Goal: Communication & Community: Answer question/provide support

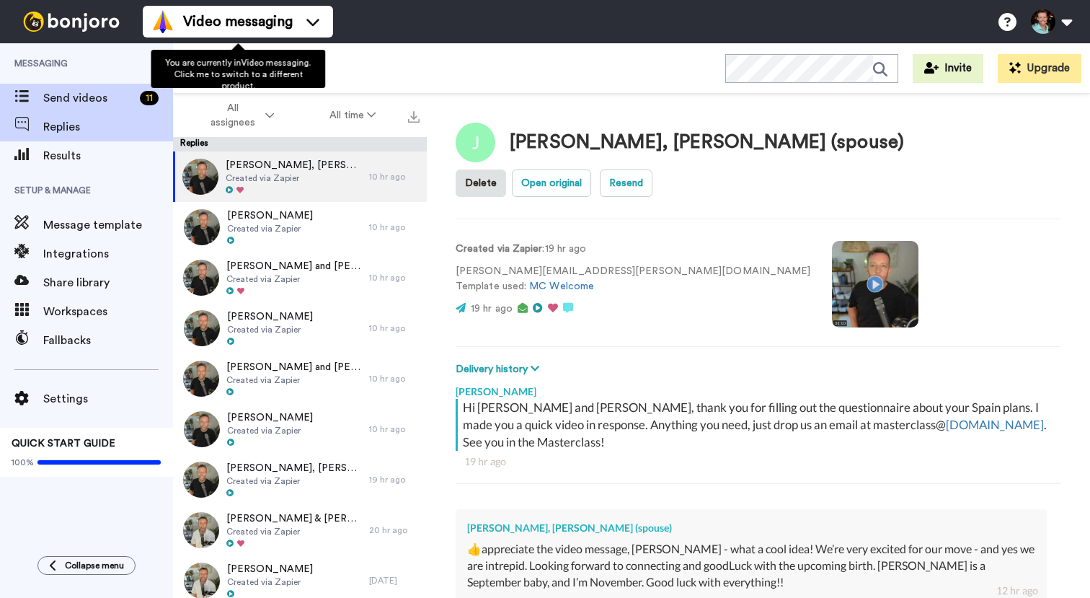
scroll to position [146, 0]
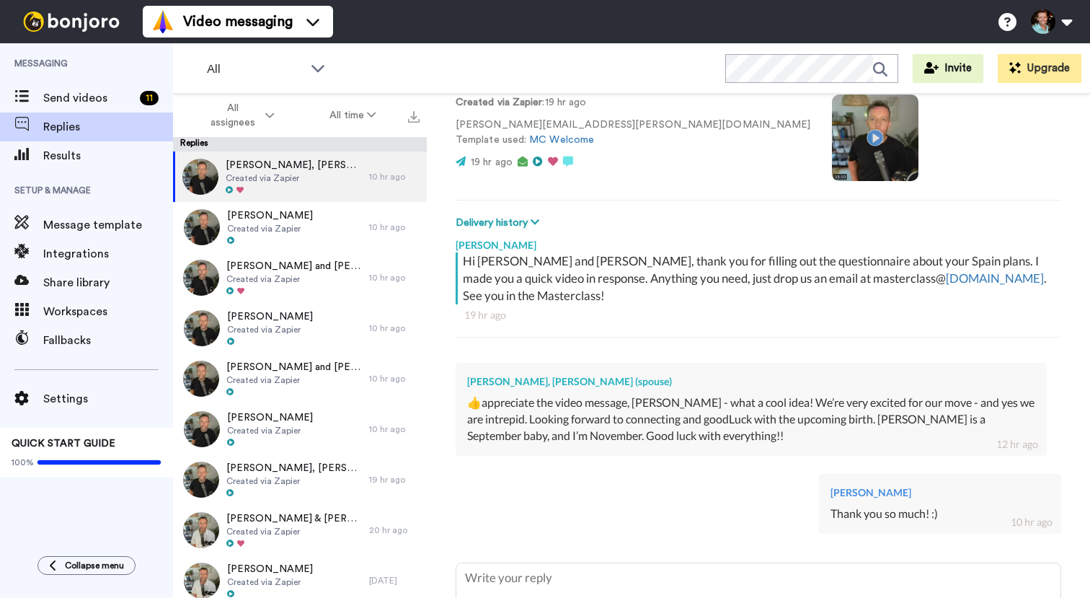
type textarea "x"
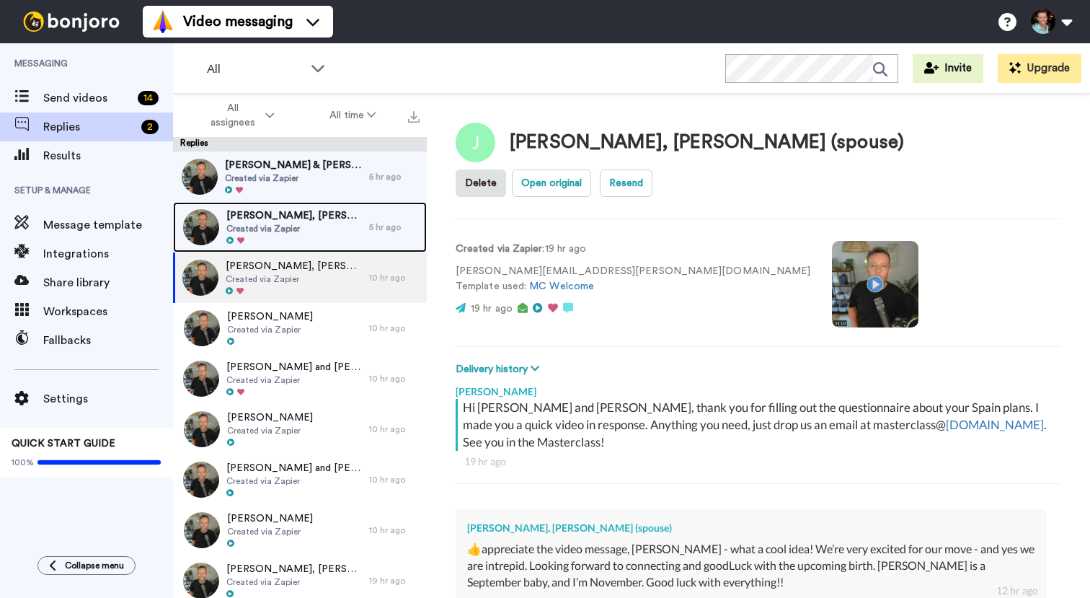
click at [305, 236] on div at bounding box center [294, 241] width 136 height 10
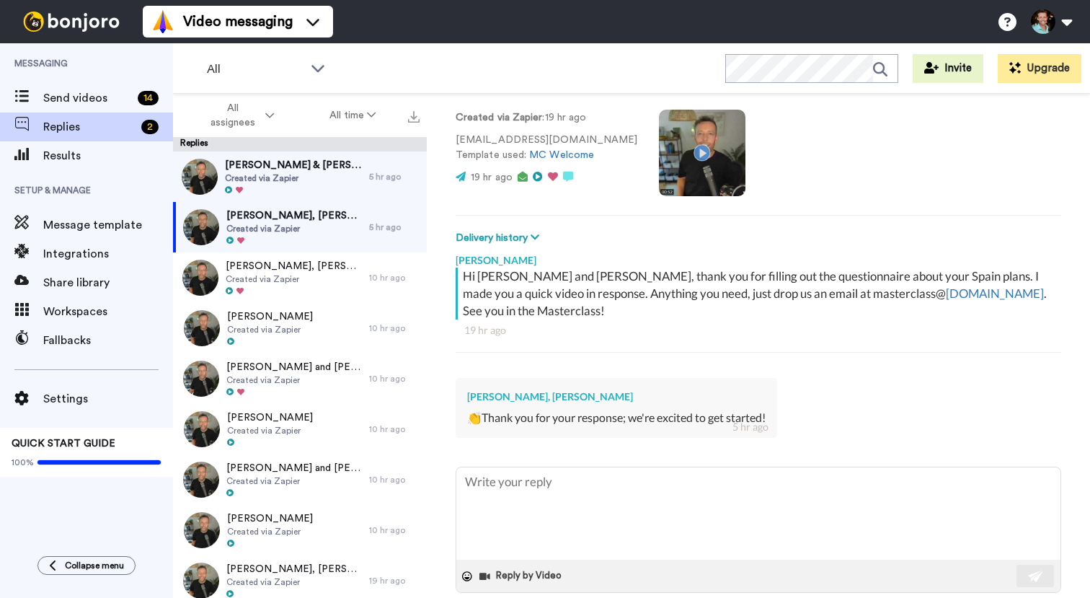
scroll to position [114, 0]
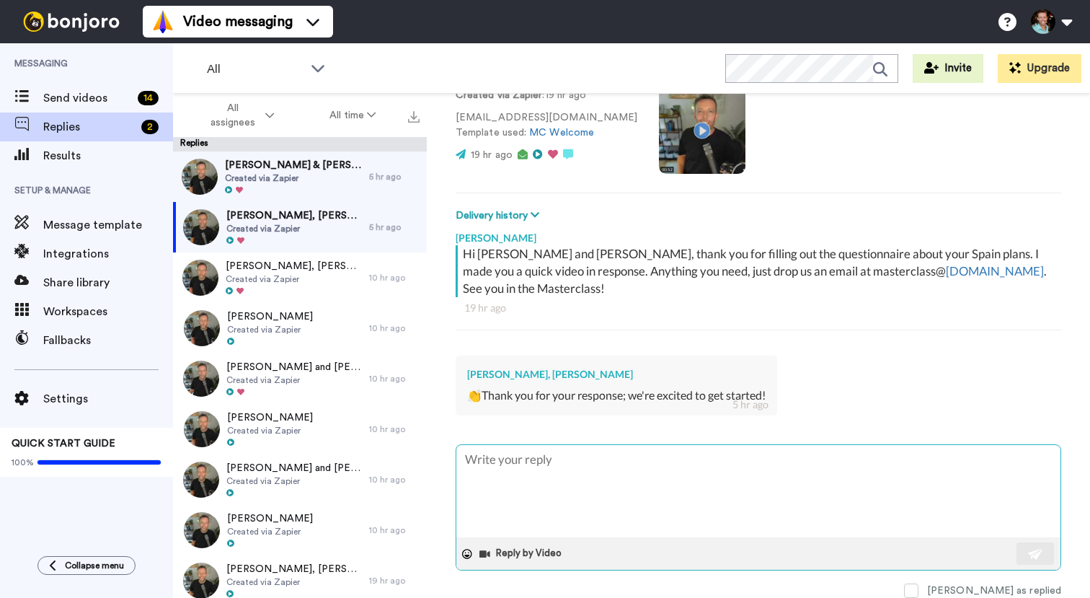
click at [705, 453] on textarea at bounding box center [758, 491] width 604 height 92
type textarea "x"
type textarea "F"
type textarea "x"
type textarea "Fa"
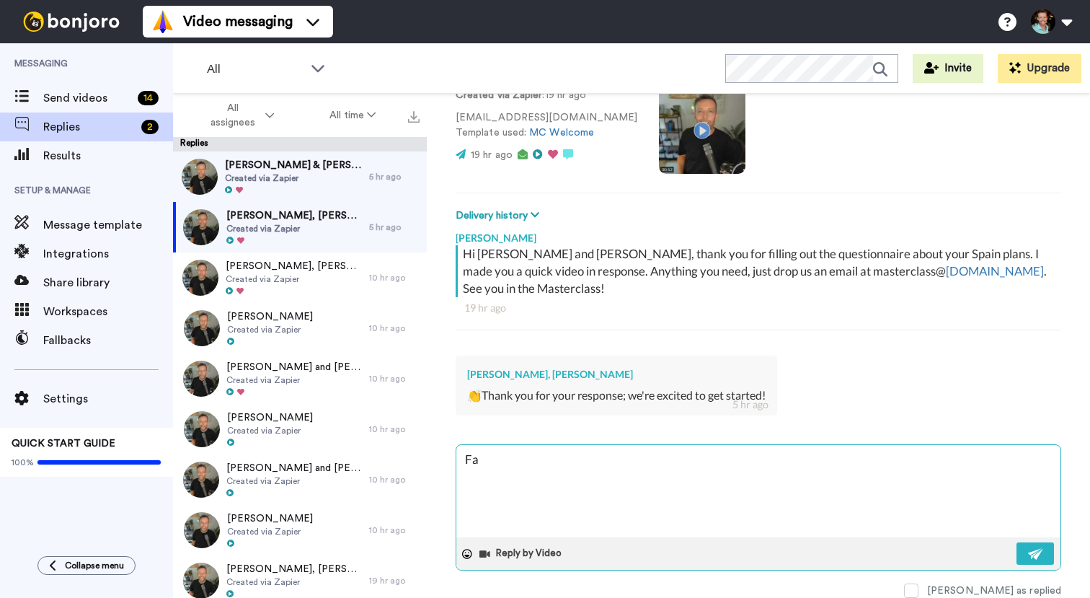
type textarea "x"
type textarea "Fan"
type textarea "x"
type textarea "[PERSON_NAME]"
type textarea "x"
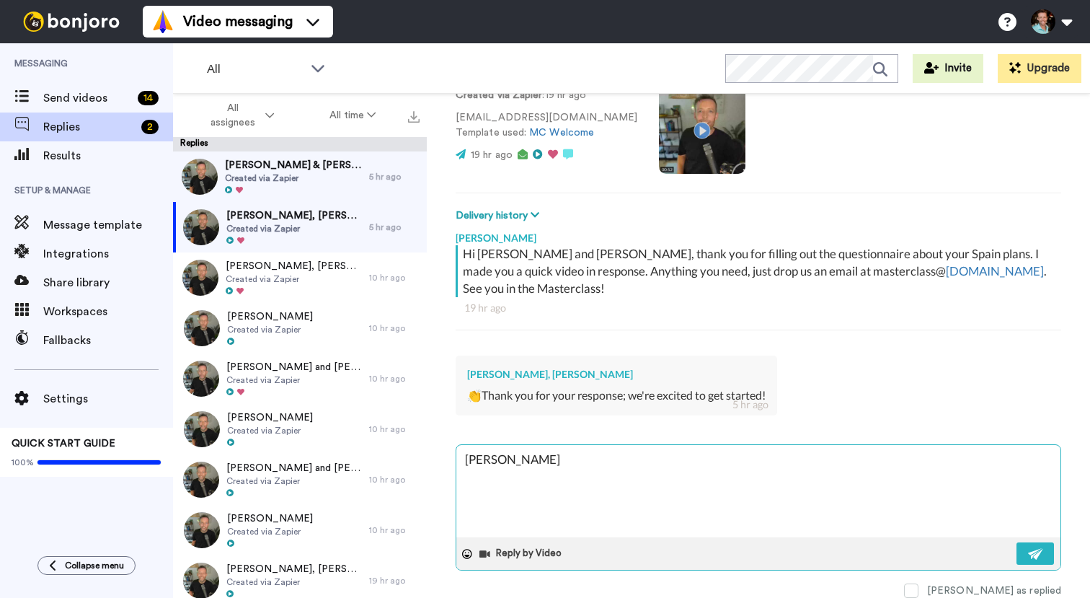
type textarea "Fanta"
type textarea "x"
type textarea "Fantas"
type textarea "x"
type textarea "Fantast"
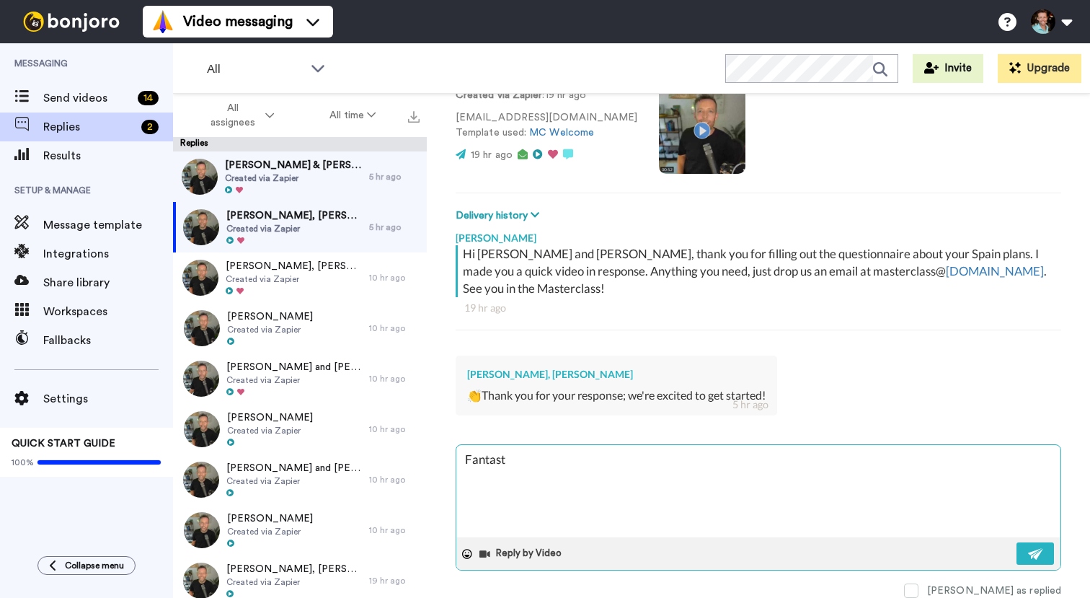
type textarea "x"
type textarea "Fantasti"
type textarea "x"
type textarea "Fantastic"
type textarea "x"
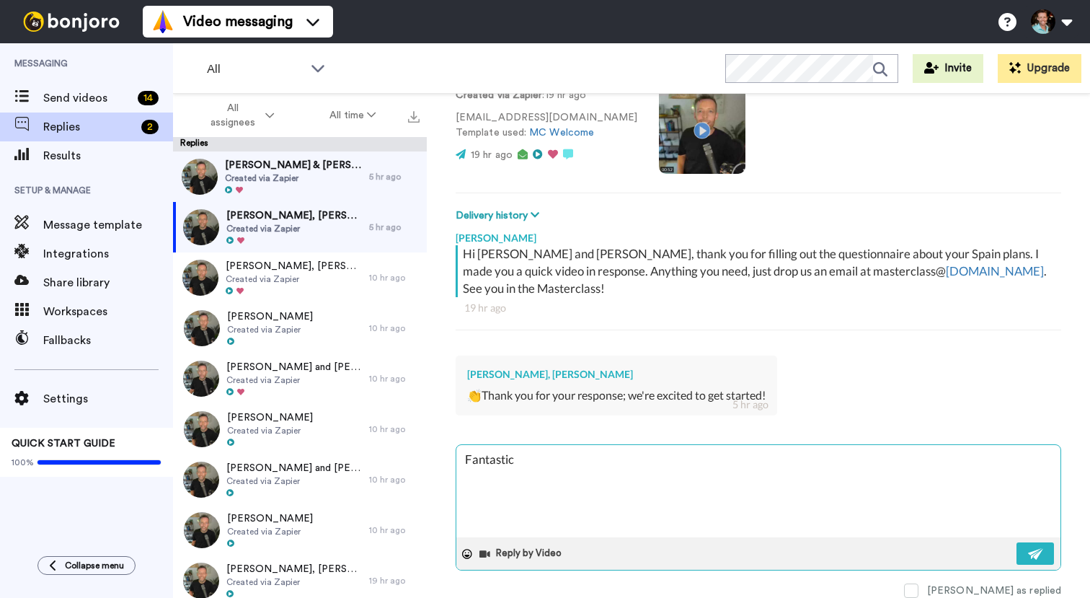
type textarea "Fantastic!"
type textarea "x"
type textarea "Fantastic!"
type textarea "x"
type textarea "Fantastic! :"
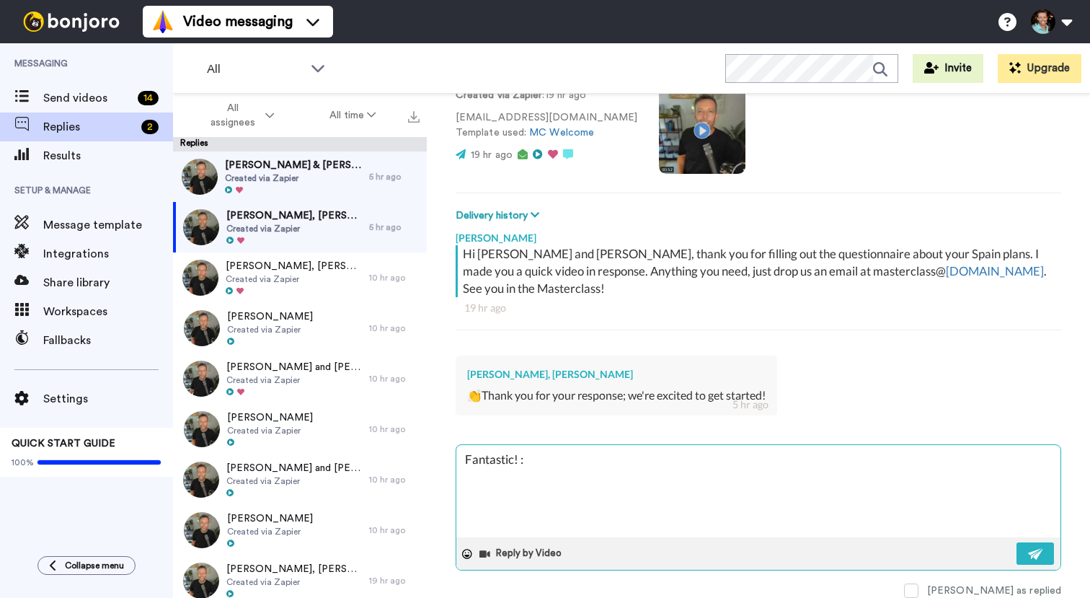
type textarea "x"
type textarea "Fantastic! :)"
type textarea "x"
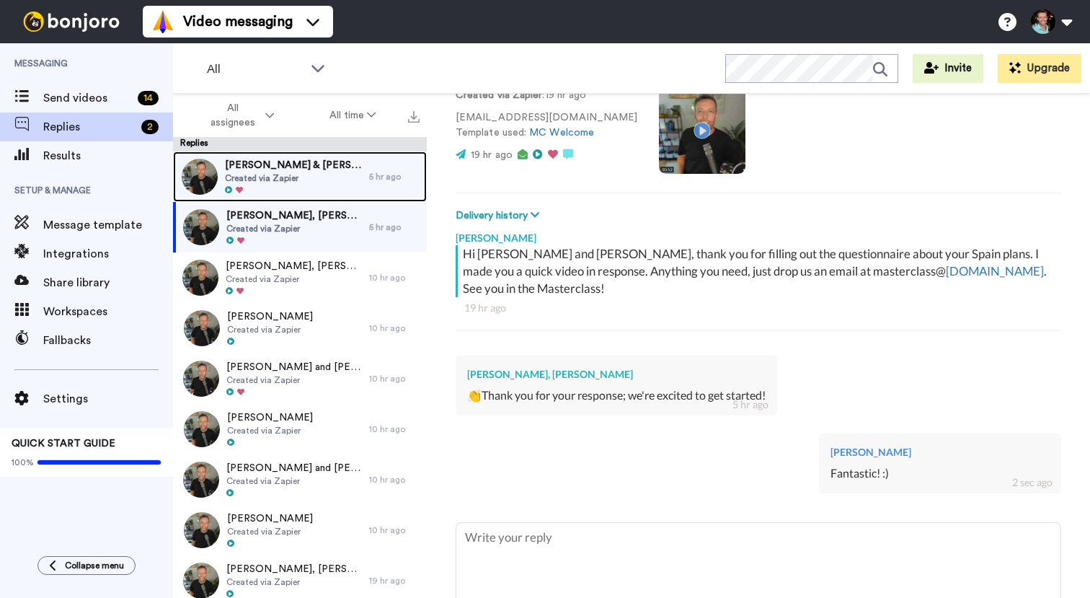
click at [298, 172] on span "Created via Zapier" at bounding box center [293, 178] width 137 height 12
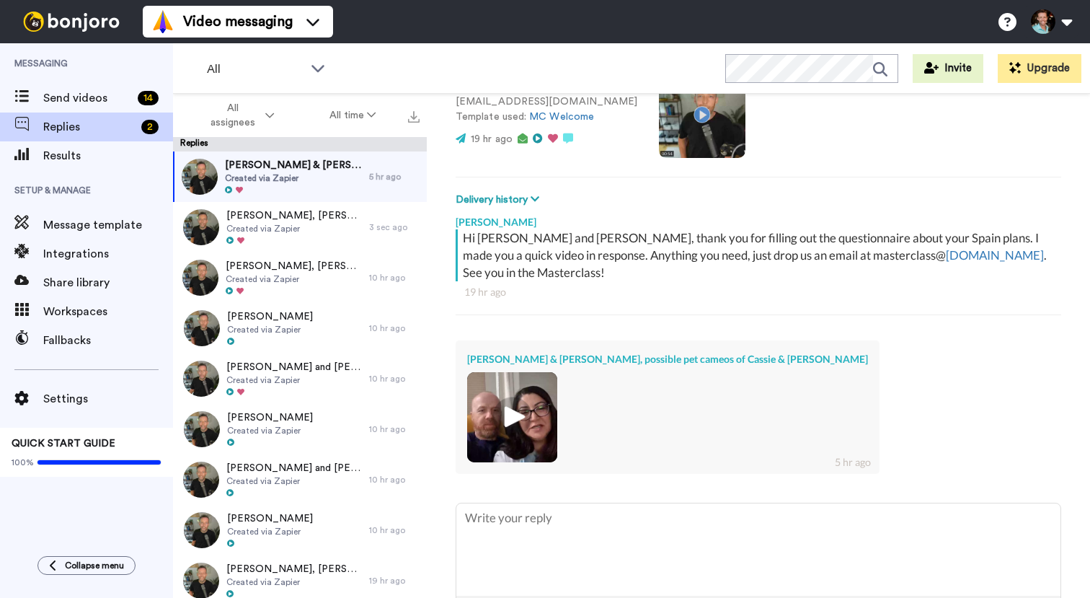
scroll to position [268, 0]
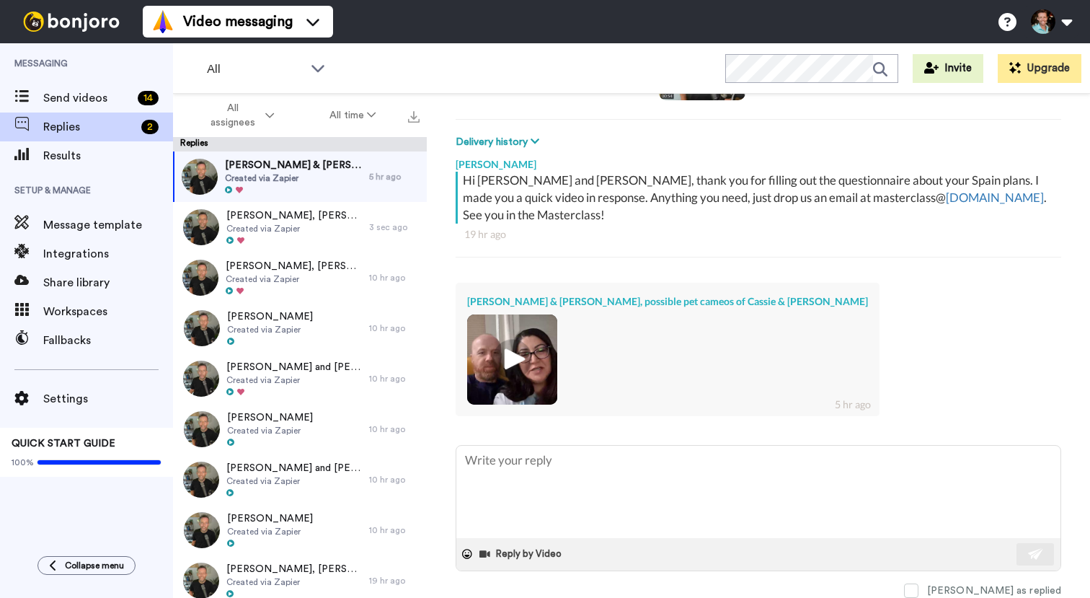
click at [518, 359] on img at bounding box center [512, 360] width 40 height 40
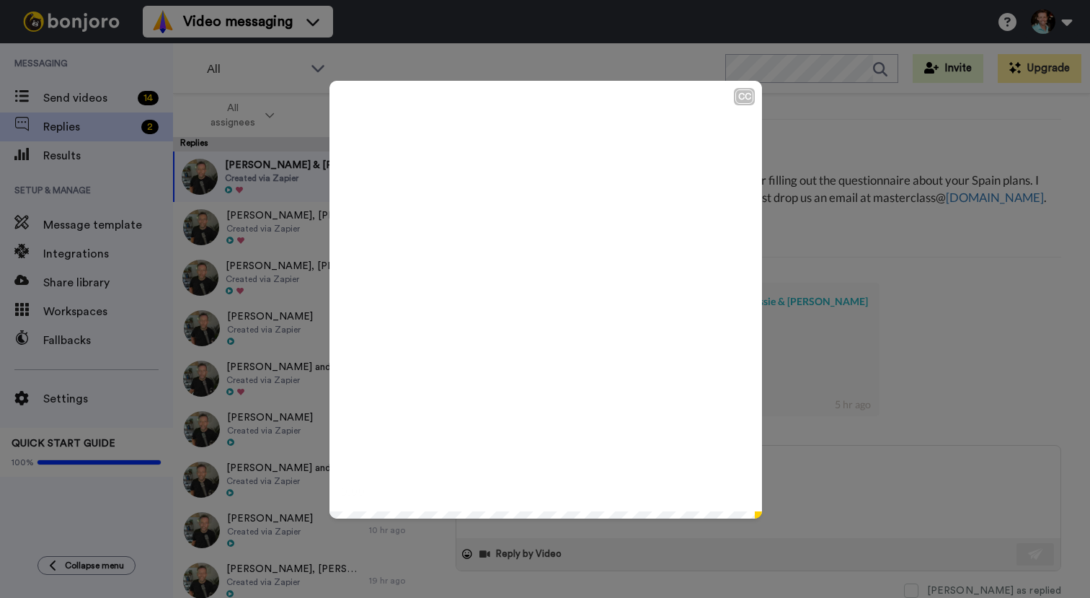
click at [528, 324] on icon "Play/Pause" at bounding box center [546, 299] width 38 height 68
click at [850, 316] on div "CC Play/Pause 0:10 / 0:12" at bounding box center [545, 299] width 1090 height 598
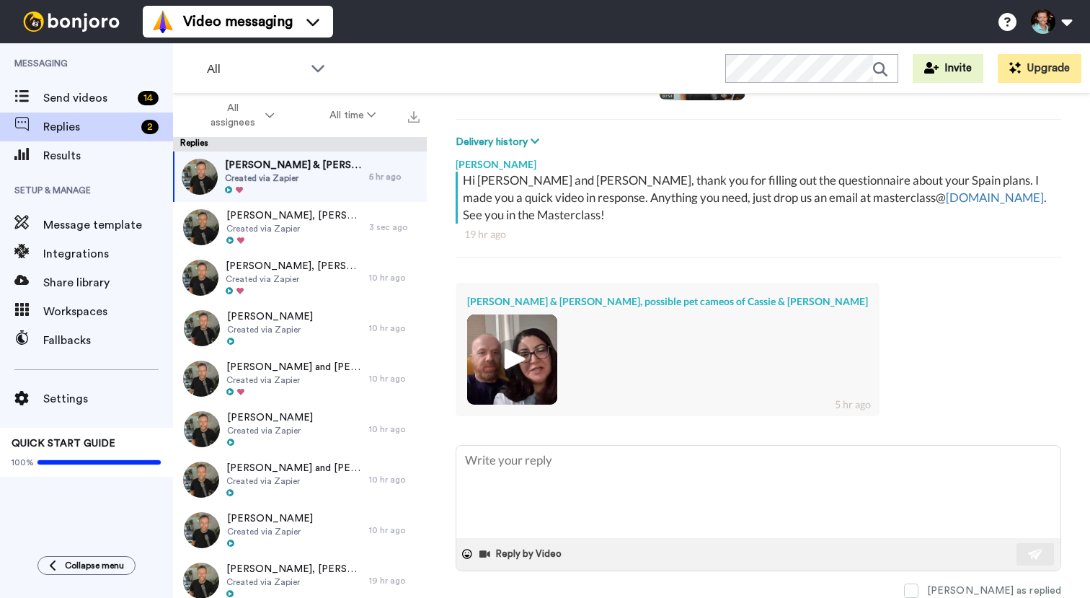
click at [660, 435] on div "[PERSON_NAME] Hi [PERSON_NAME] and [PERSON_NAME], thank you for filling out the…" at bounding box center [759, 297] width 606 height 294
click at [652, 464] on textarea at bounding box center [758, 491] width 604 height 92
paste textarea "Spain Revealed YouTube video"
type textarea "x"
type textarea "Spain Revealed YouTube video"
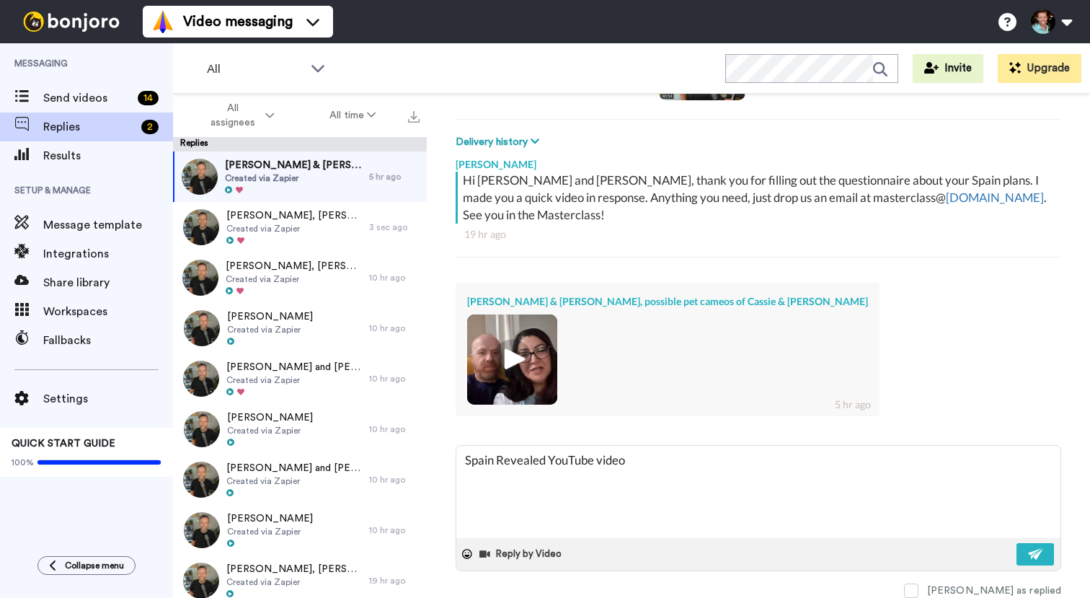
drag, startPoint x: 639, startPoint y: 460, endPoint x: 443, endPoint y: 460, distance: 196.1
click at [443, 460] on div "[PERSON_NAME] & [PERSON_NAME], possible pet cameos of Cassie & [PERSON_NAME] Op…" at bounding box center [758, 371] width 663 height 554
type textarea "x"
type textarea "F"
type textarea "x"
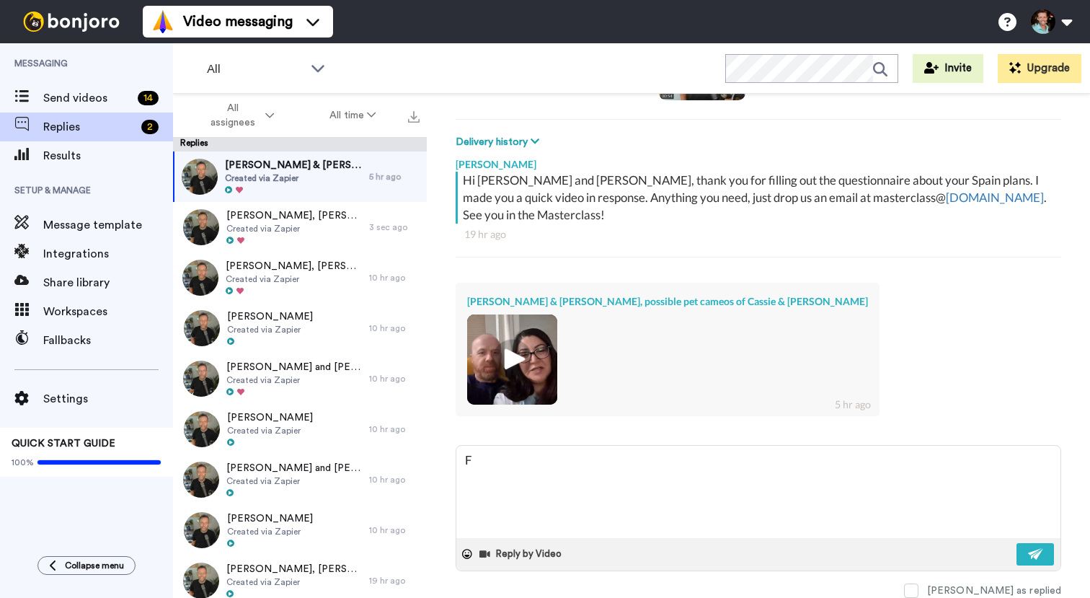
type textarea "Fa"
type textarea "x"
type textarea "Fan"
type textarea "x"
type textarea "[PERSON_NAME]"
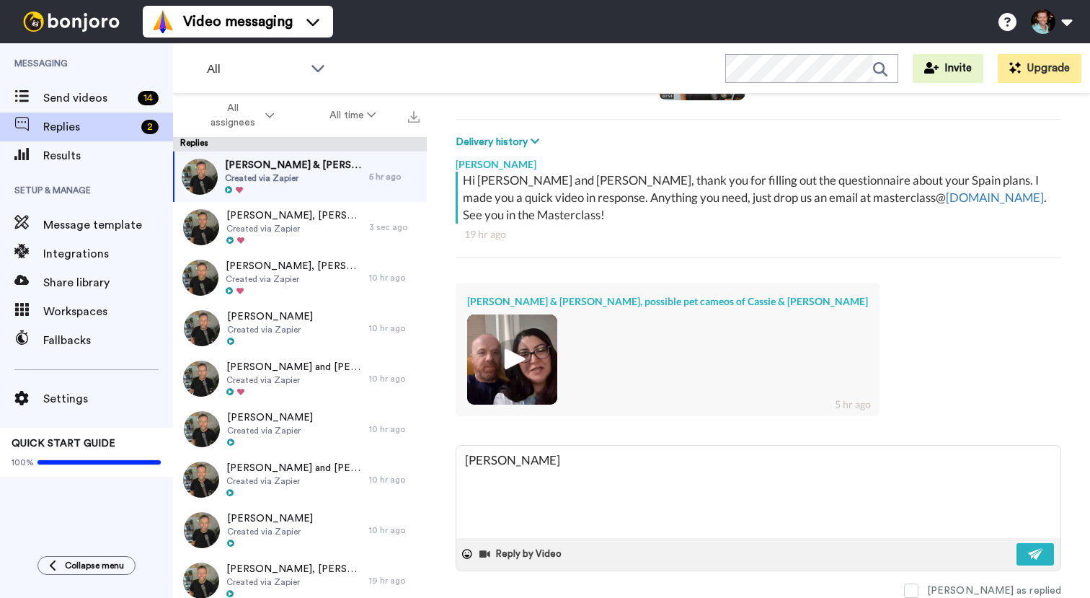
type textarea "x"
type textarea "Fanta"
type textarea "x"
type textarea "Fantas"
type textarea "x"
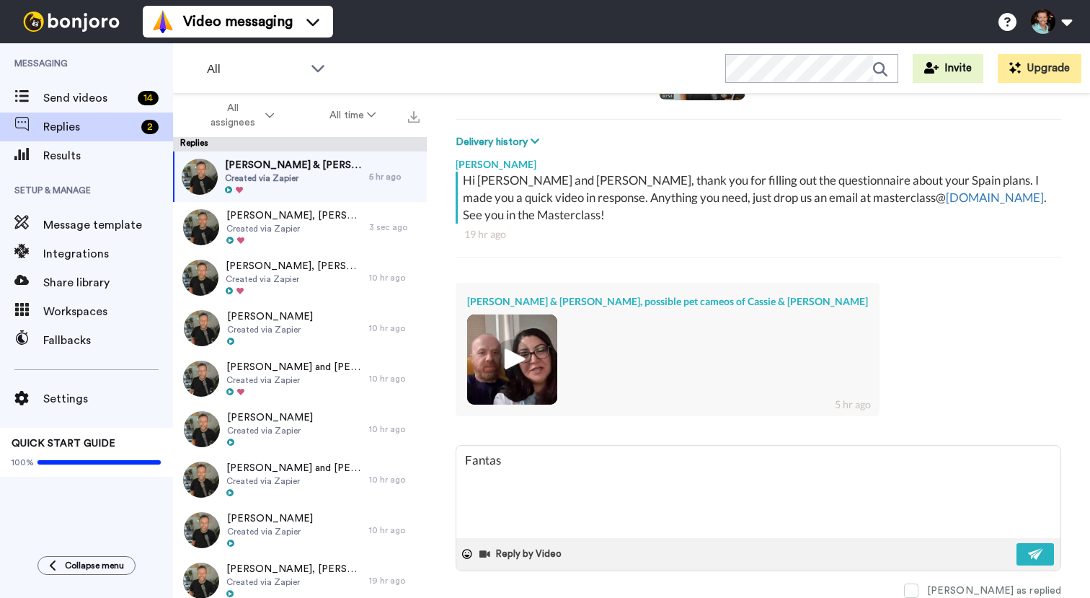
type textarea "Fantast"
type textarea "x"
type textarea "Fantasti"
type textarea "x"
type textarea "Fantastic"
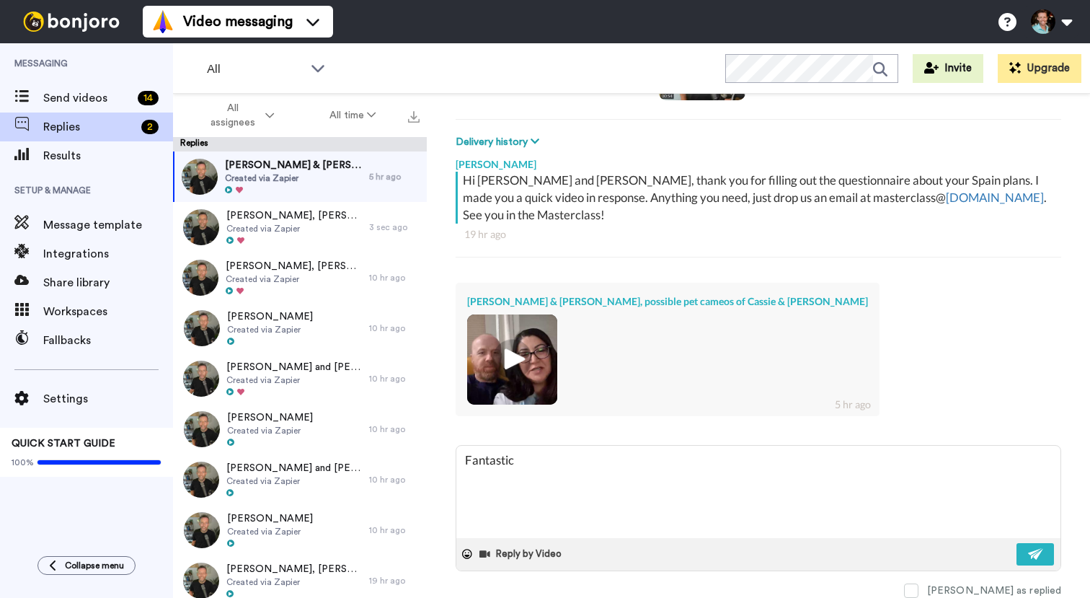
type textarea "x"
type textarea "Fantastic"
type textarea "x"
type textarea "Fantastic g"
type textarea "x"
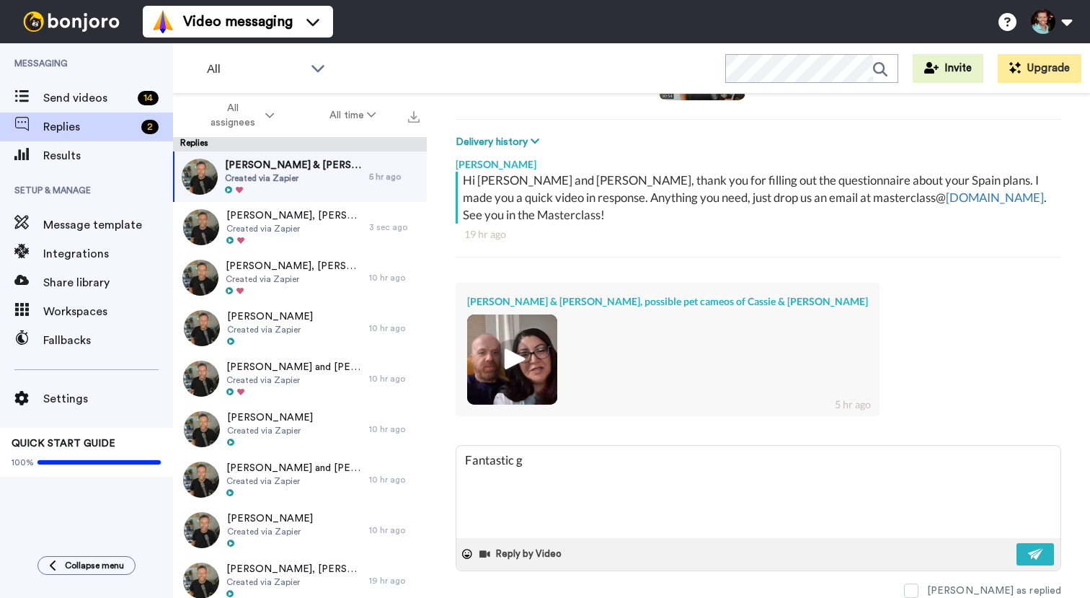
type textarea "Fantastic gu"
type textarea "x"
type textarea "Fantastic guy"
type textarea "x"
type textarea "Fantastic guys"
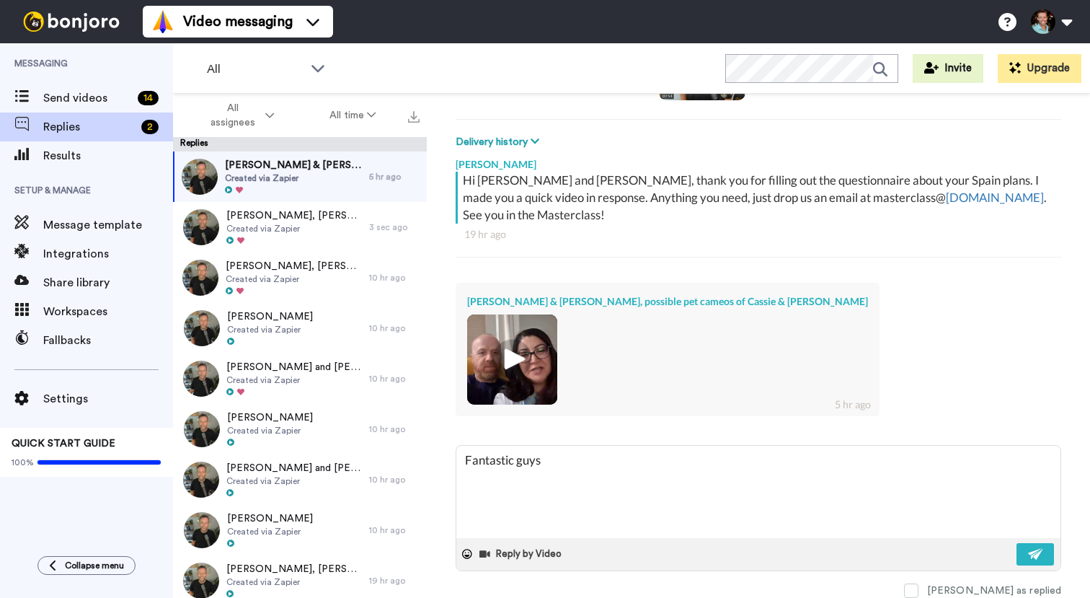
type textarea "x"
type textarea "Fantastic guys!"
type textarea "x"
type textarea "Fantastic guys!"
type textarea "x"
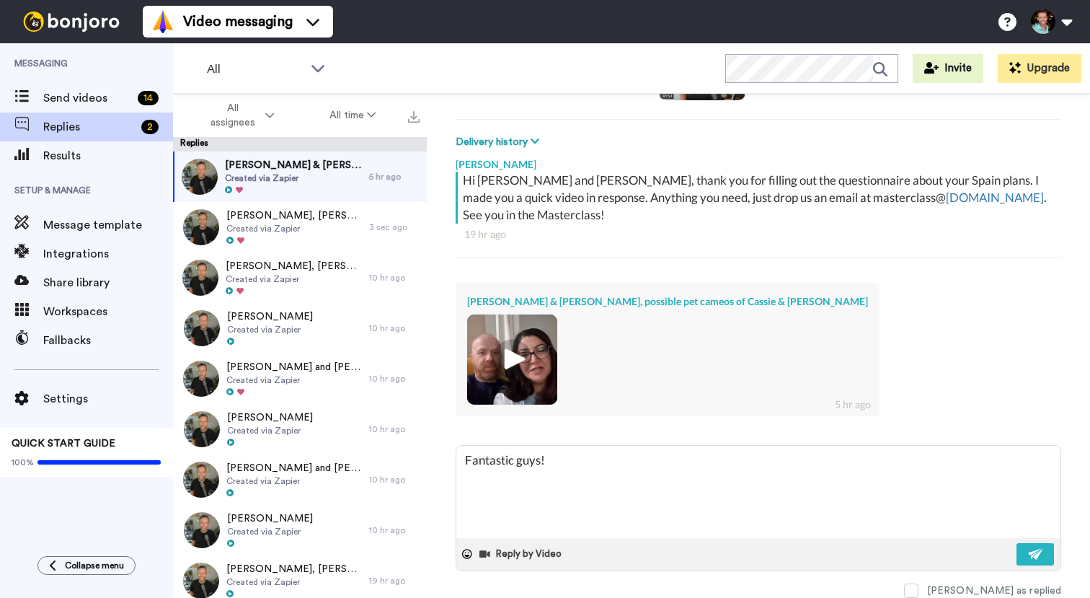
type textarea "Fantastic guys! :"
type textarea "x"
type textarea "Fantastic guys! :)"
type textarea "x"
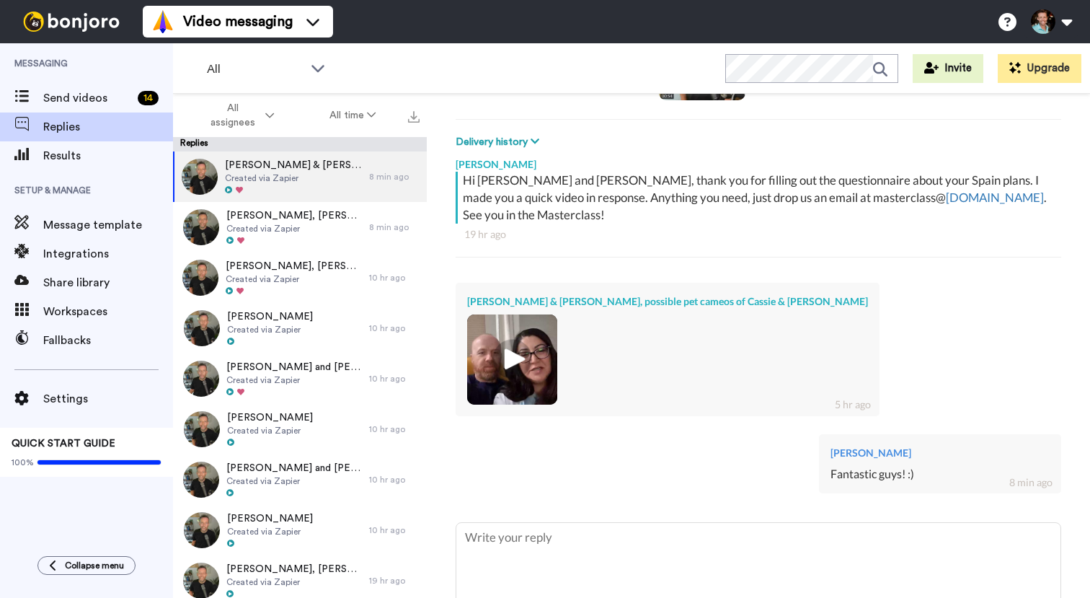
type textarea "x"
